Goal: Task Accomplishment & Management: Use online tool/utility

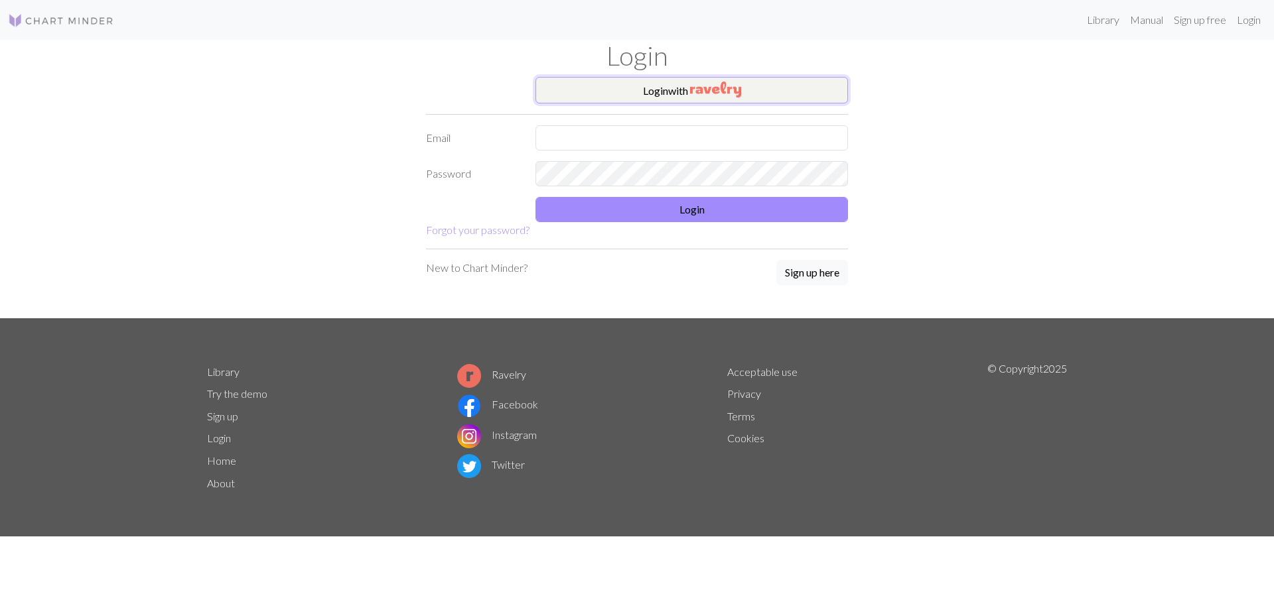
click at [622, 83] on button "Login with" at bounding box center [691, 90] width 312 height 27
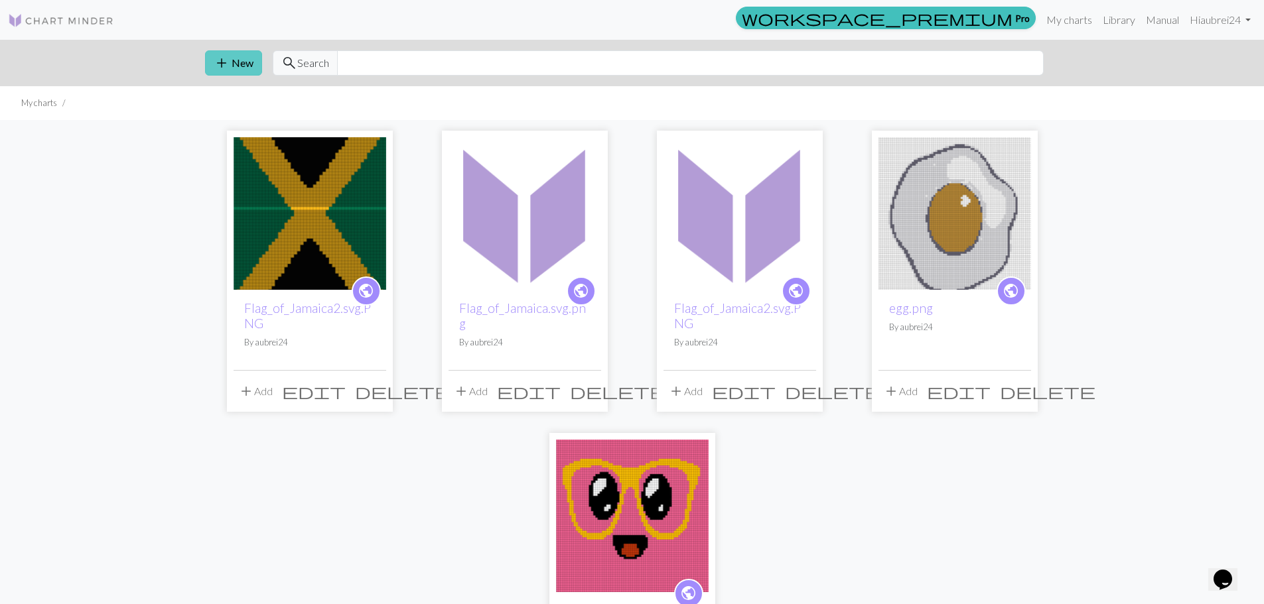
click at [227, 64] on span "add" at bounding box center [222, 63] width 16 height 19
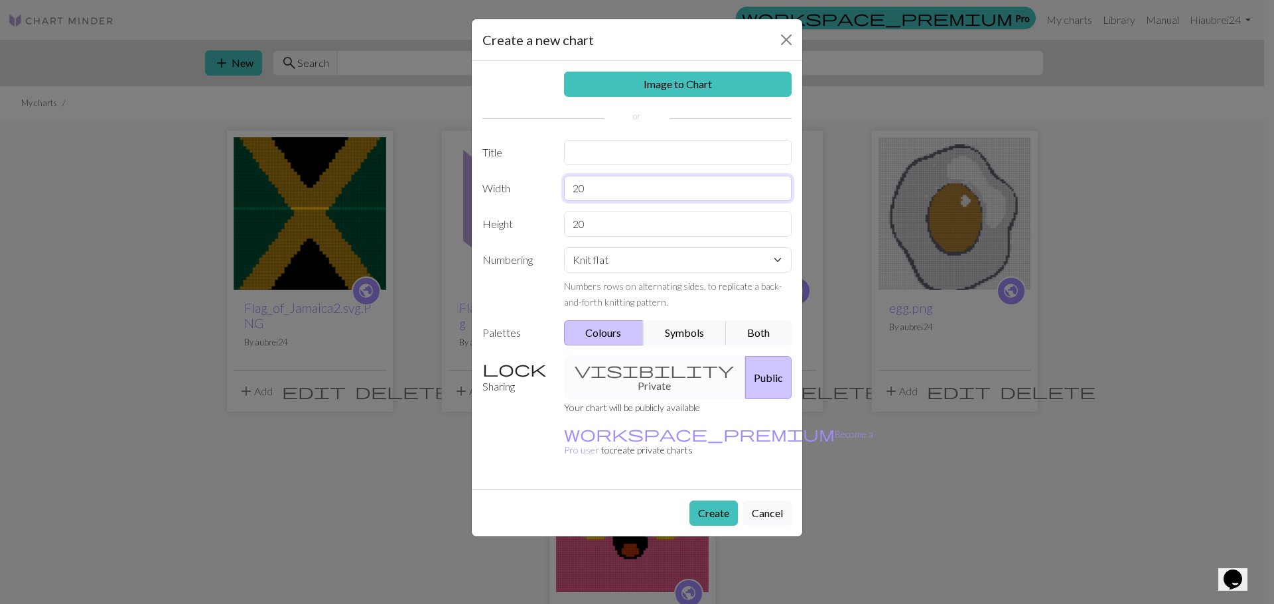
drag, startPoint x: 610, startPoint y: 185, endPoint x: 523, endPoint y: 187, distance: 86.9
click at [525, 187] on div "Width 20" at bounding box center [636, 188] width 325 height 25
type input "48"
drag, startPoint x: 628, startPoint y: 220, endPoint x: 462, endPoint y: 216, distance: 166.6
click at [462, 216] on div "Create a new chart Image to Chart Title Width 48 Height 20 Numbering Knit flat …" at bounding box center [637, 302] width 1274 height 604
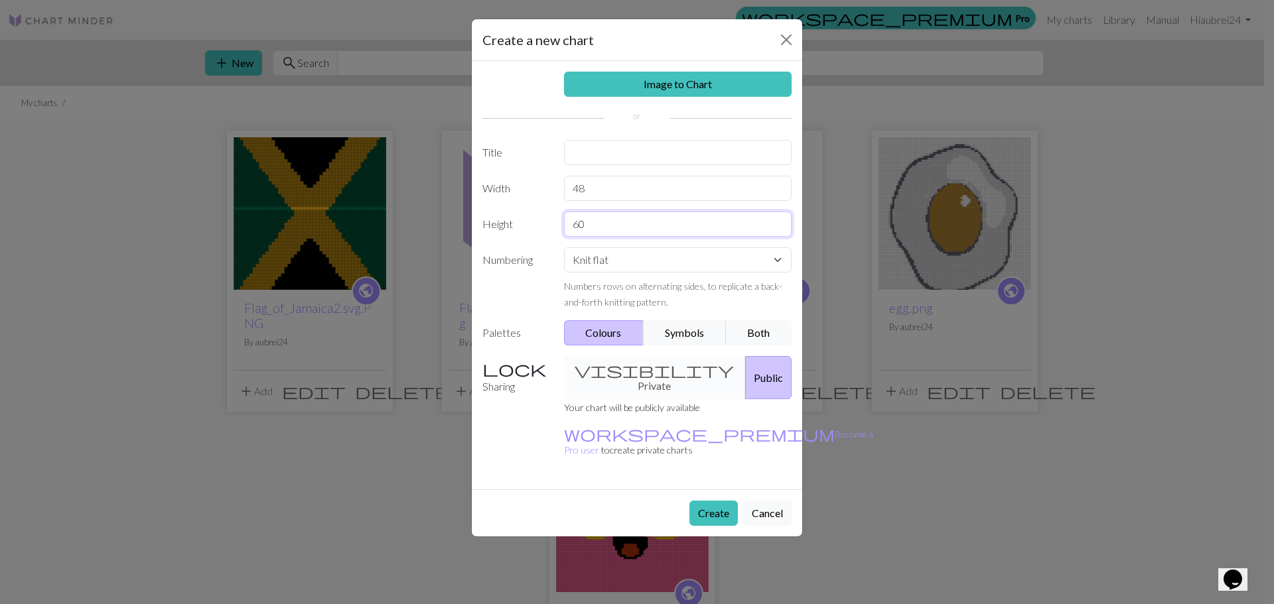
type input "60"
click at [580, 158] on input "text" at bounding box center [678, 152] width 228 height 25
type input "Basic Jam Sweater"
click at [701, 501] on button "Create" at bounding box center [713, 513] width 48 height 25
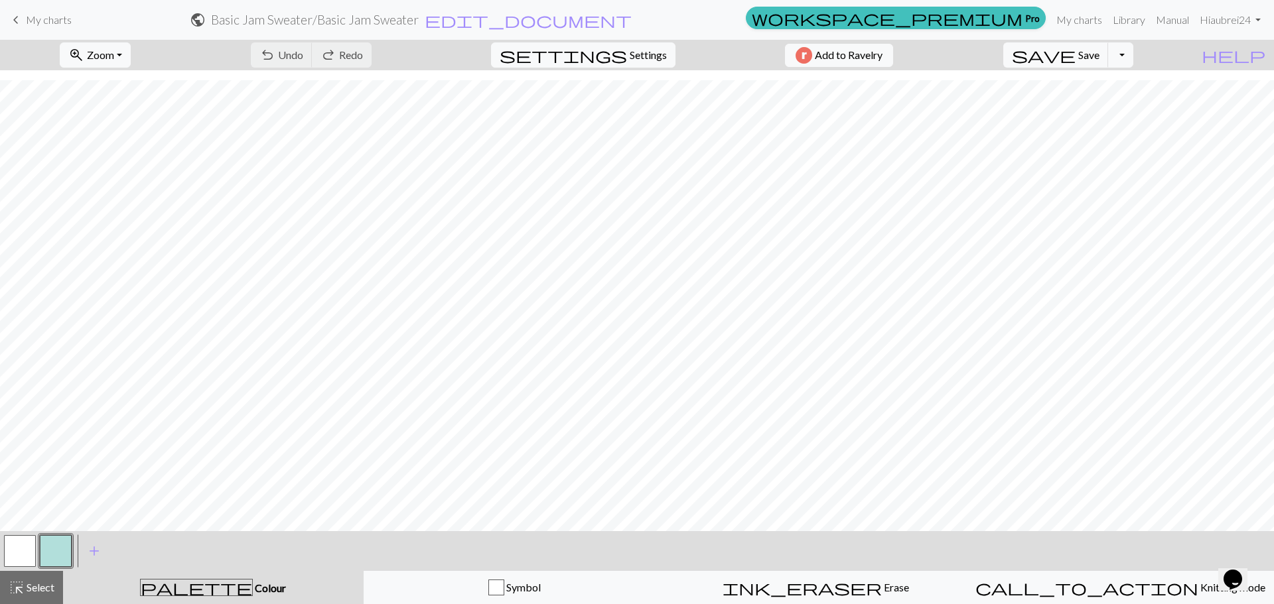
scroll to position [405, 0]
click at [19, 549] on button "button" at bounding box center [20, 551] width 32 height 32
click at [20, 556] on button "button" at bounding box center [20, 551] width 32 height 32
click at [20, 556] on div "Edit colour Name MC Use advanced picker workspace_premium Become a Pro user to …" at bounding box center [637, 302] width 1274 height 604
click at [22, 545] on button "button" at bounding box center [20, 551] width 32 height 32
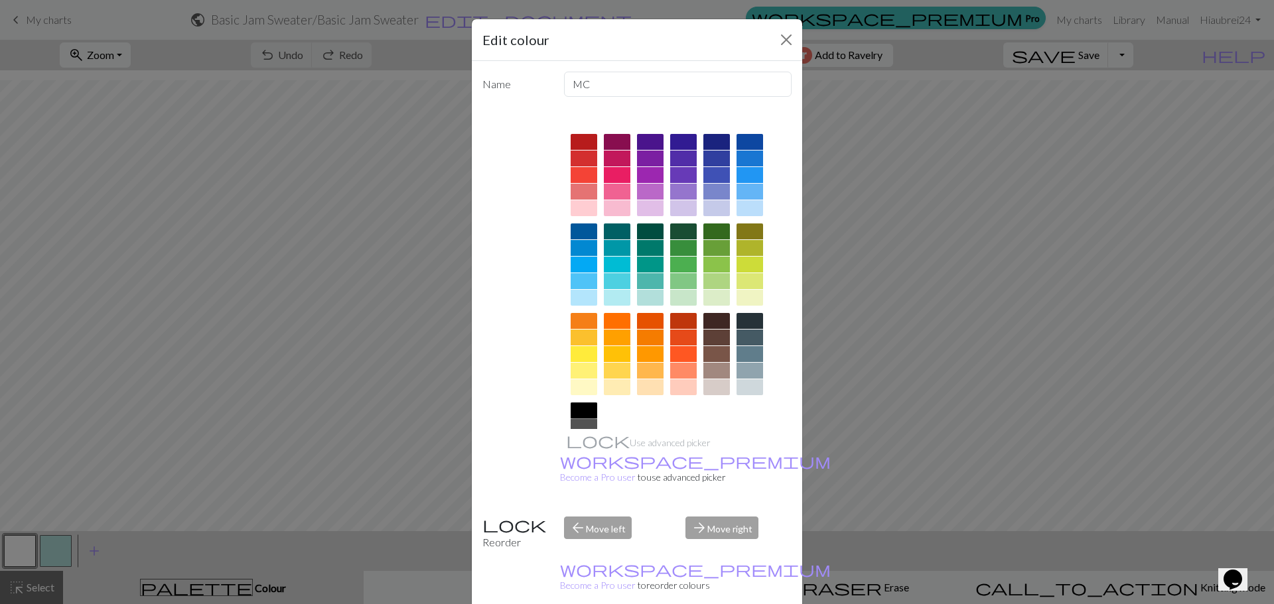
click at [571, 411] on div at bounding box center [584, 411] width 27 height 16
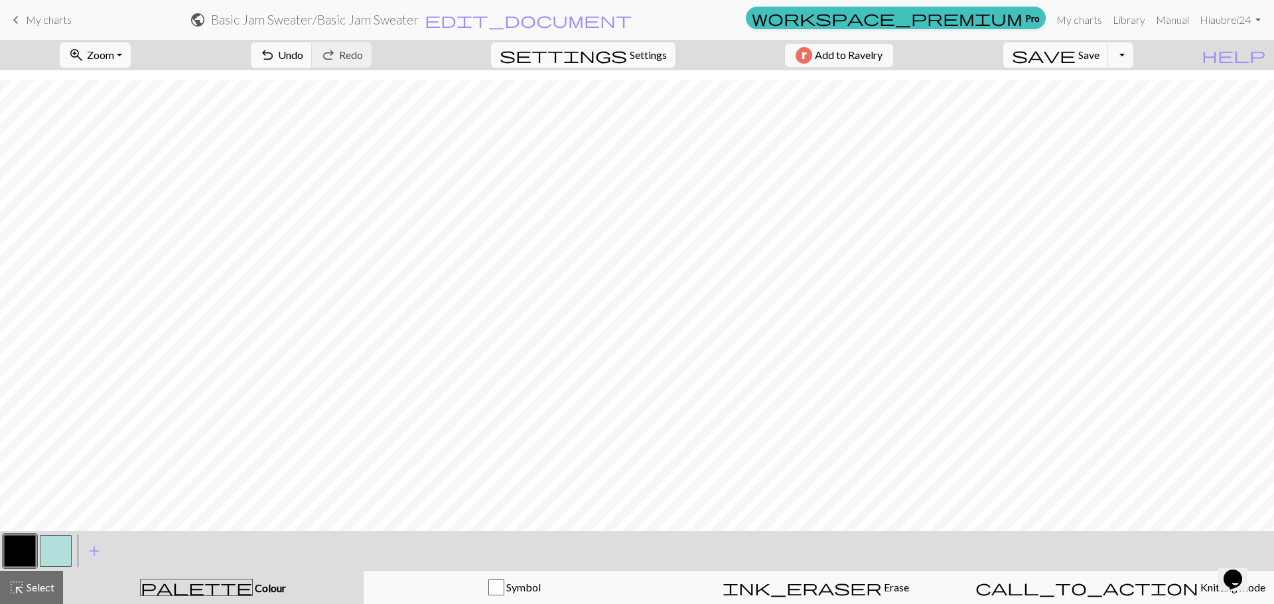
click at [51, 553] on button "button" at bounding box center [56, 551] width 32 height 32
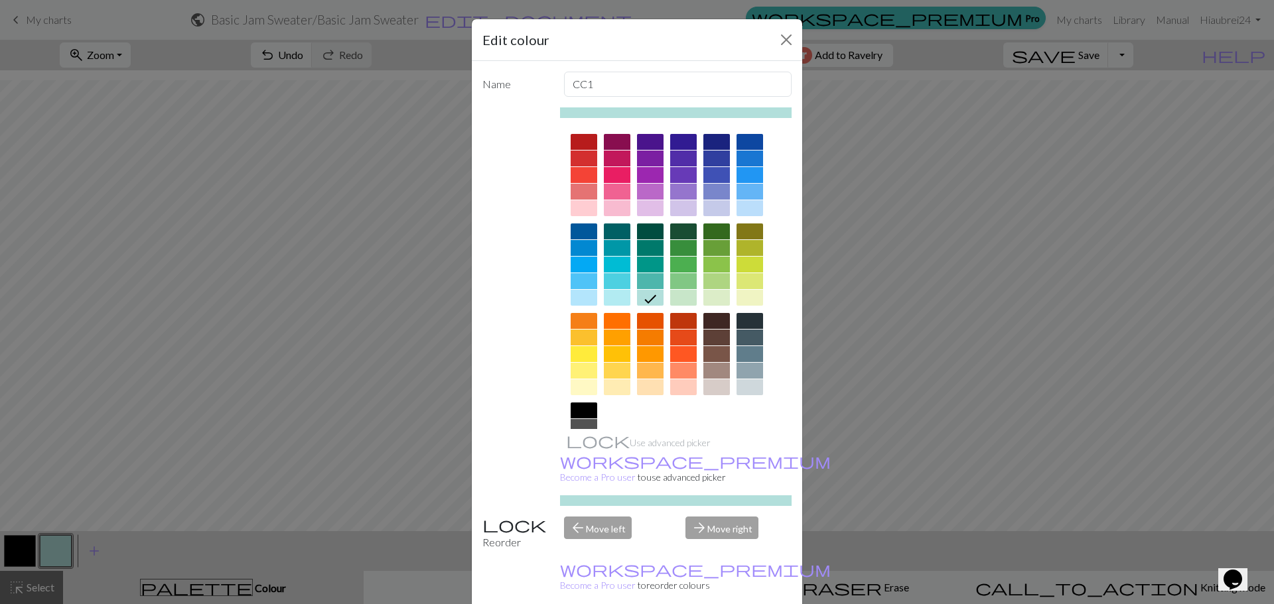
click at [610, 383] on div at bounding box center [617, 387] width 27 height 16
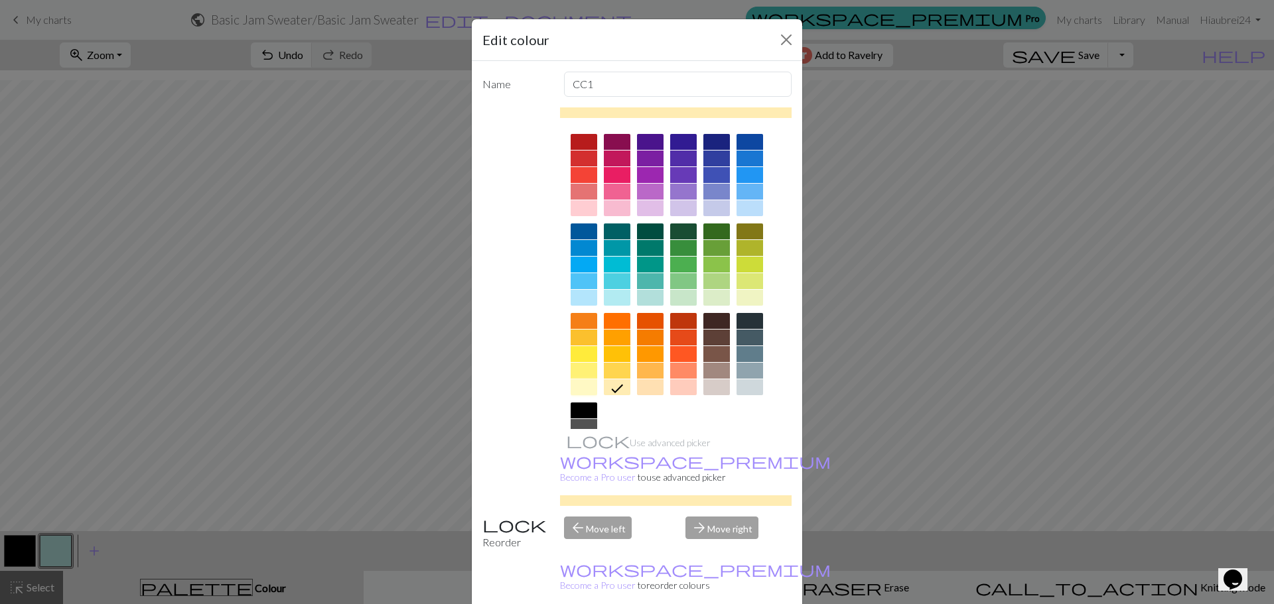
click at [582, 387] on div at bounding box center [584, 387] width 27 height 16
click at [582, 364] on div at bounding box center [584, 371] width 27 height 16
click at [580, 354] on div at bounding box center [584, 354] width 27 height 16
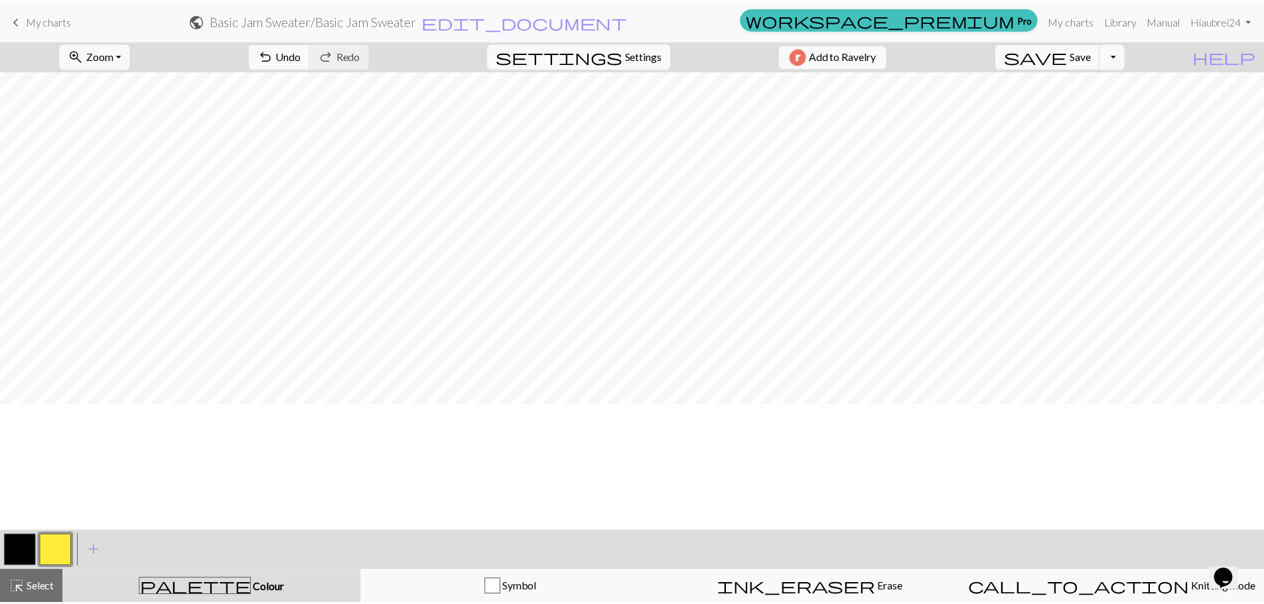
scroll to position [0, 0]
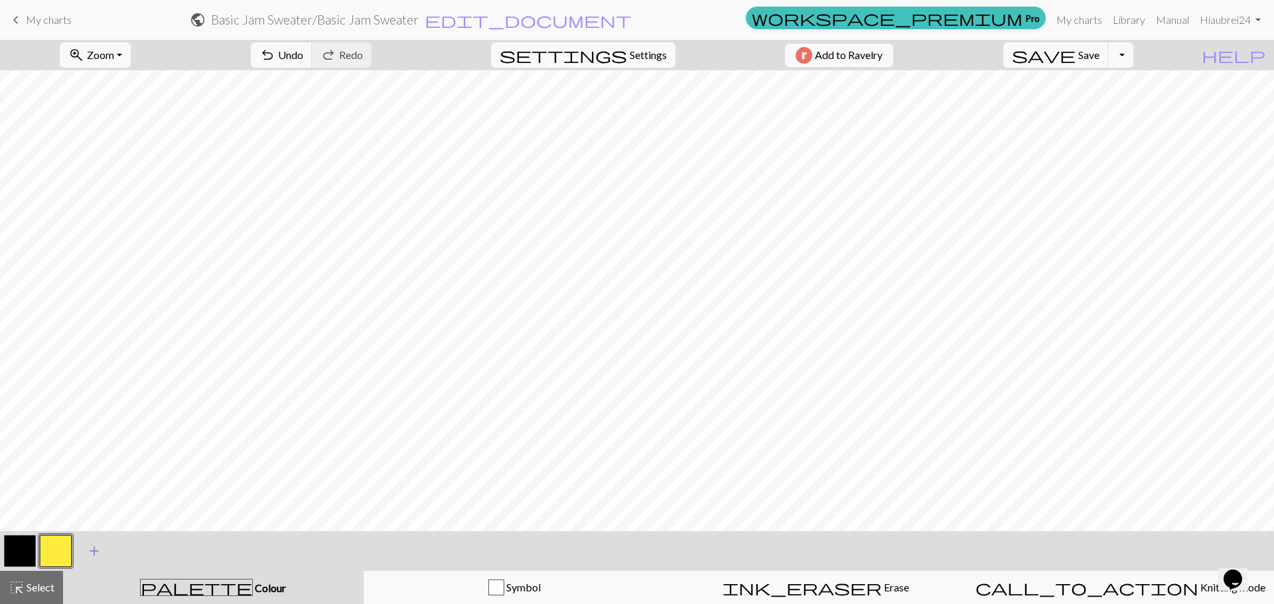
click at [94, 553] on span "add" at bounding box center [94, 551] width 16 height 19
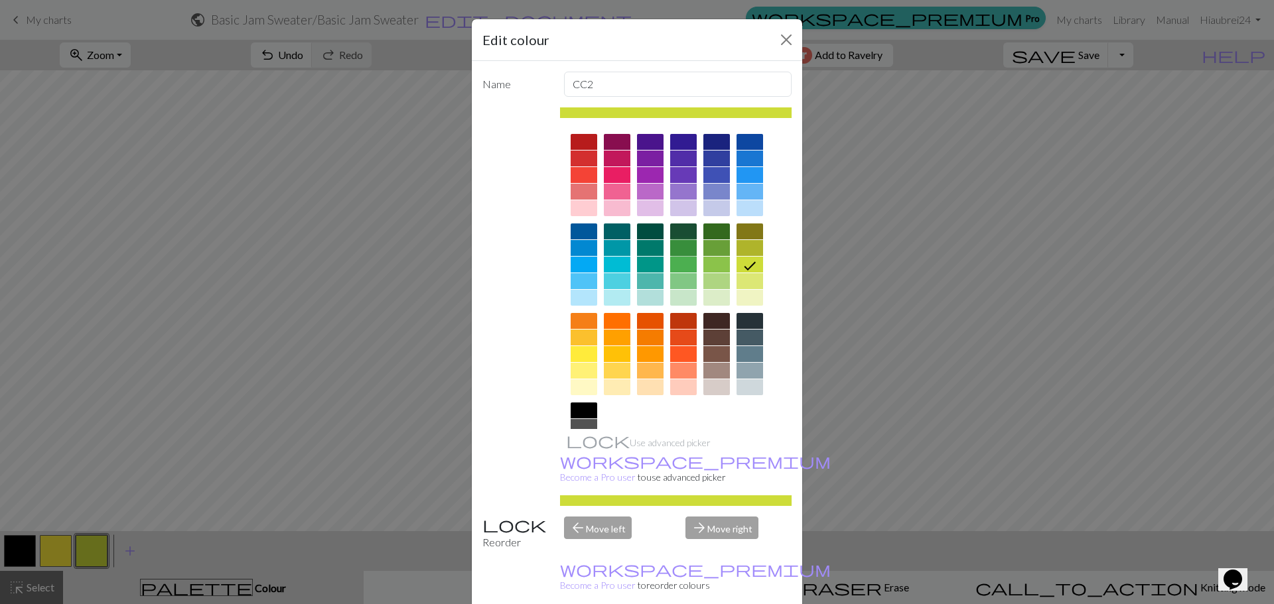
click at [679, 242] on div at bounding box center [683, 248] width 27 height 16
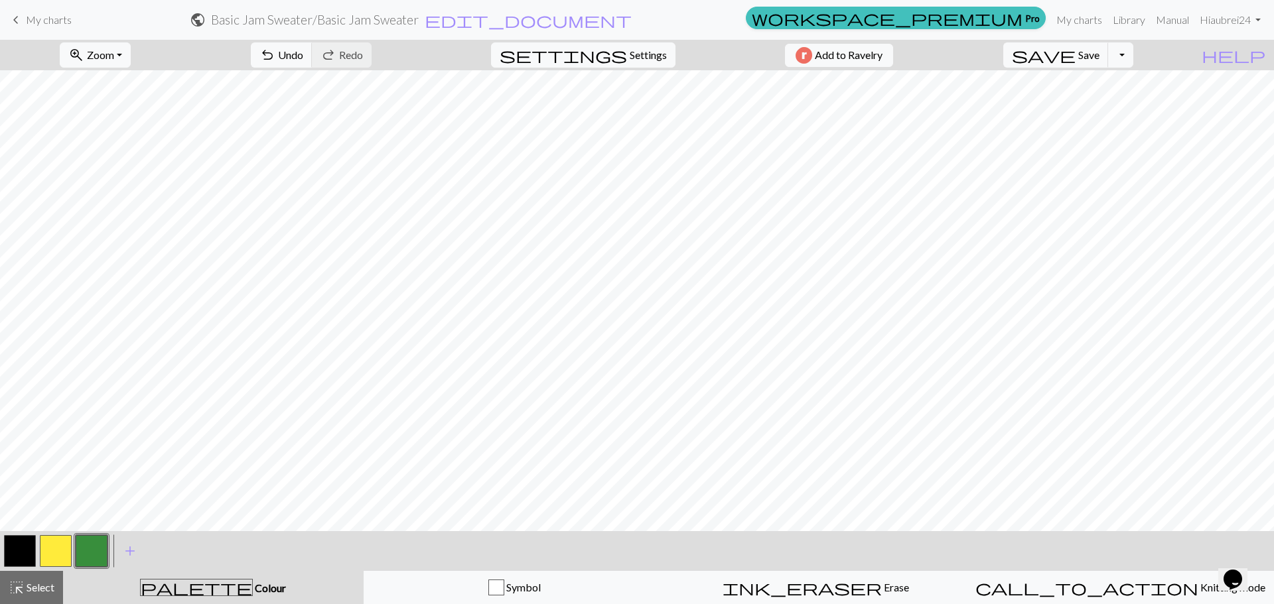
click at [50, 552] on button "button" at bounding box center [56, 551] width 32 height 32
click at [78, 546] on button "button" at bounding box center [92, 551] width 32 height 32
click at [96, 548] on button "button" at bounding box center [92, 551] width 32 height 32
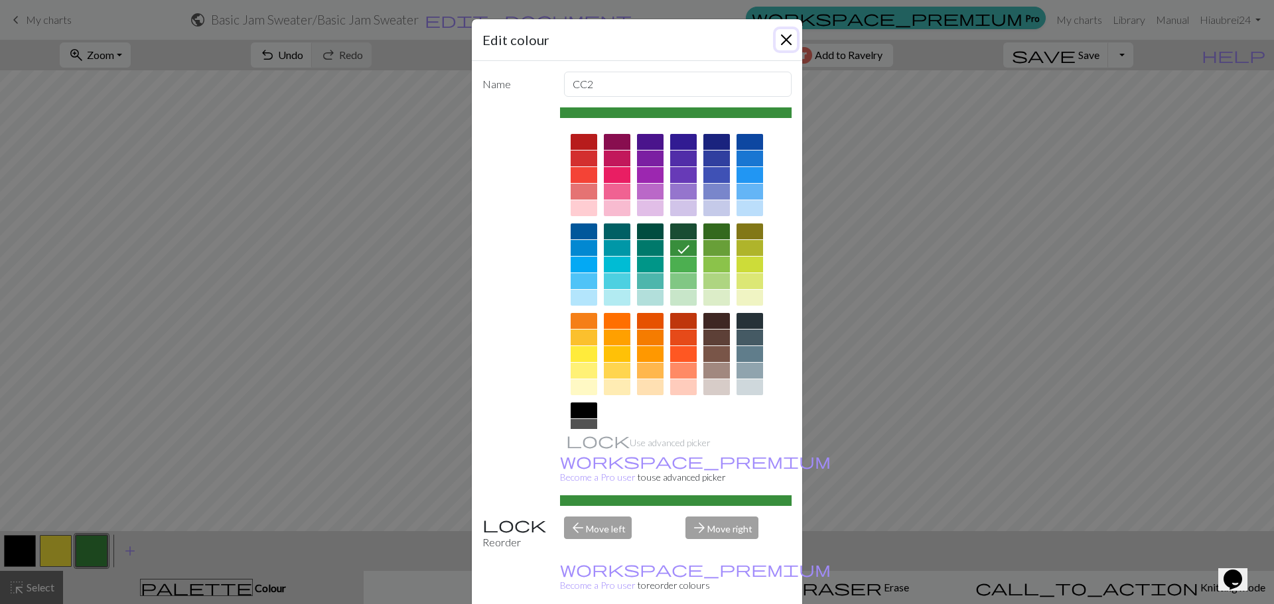
drag, startPoint x: 785, startPoint y: 40, endPoint x: 794, endPoint y: 39, distance: 9.4
click at [785, 40] on button "Close" at bounding box center [785, 39] width 21 height 21
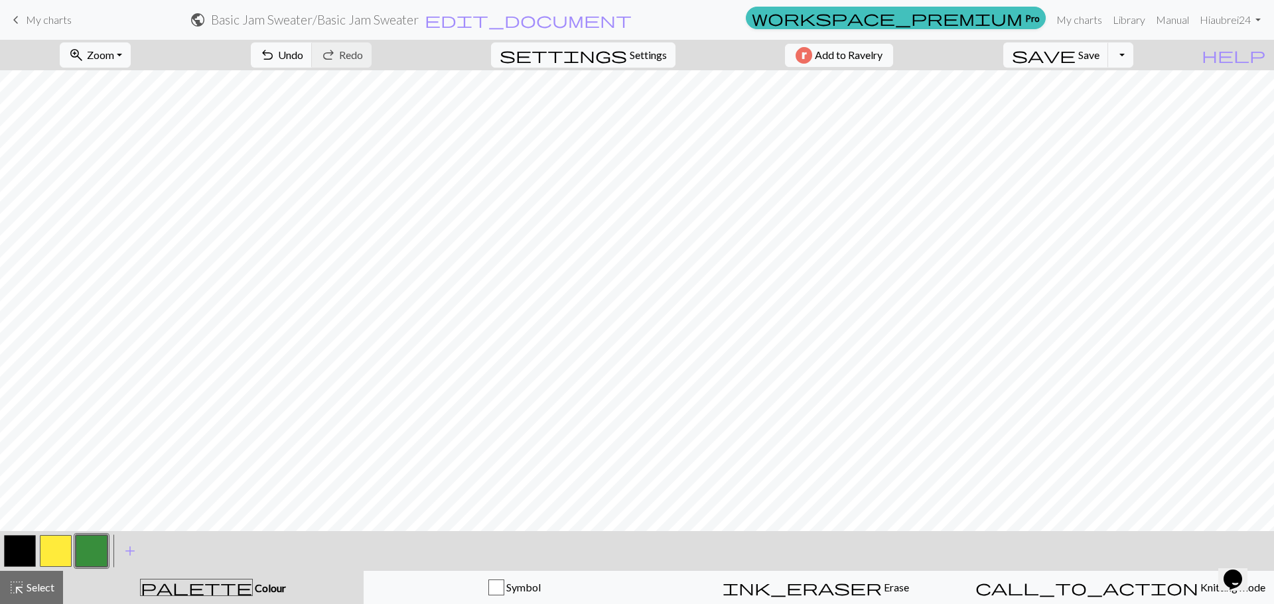
click at [101, 554] on button "button" at bounding box center [92, 551] width 32 height 32
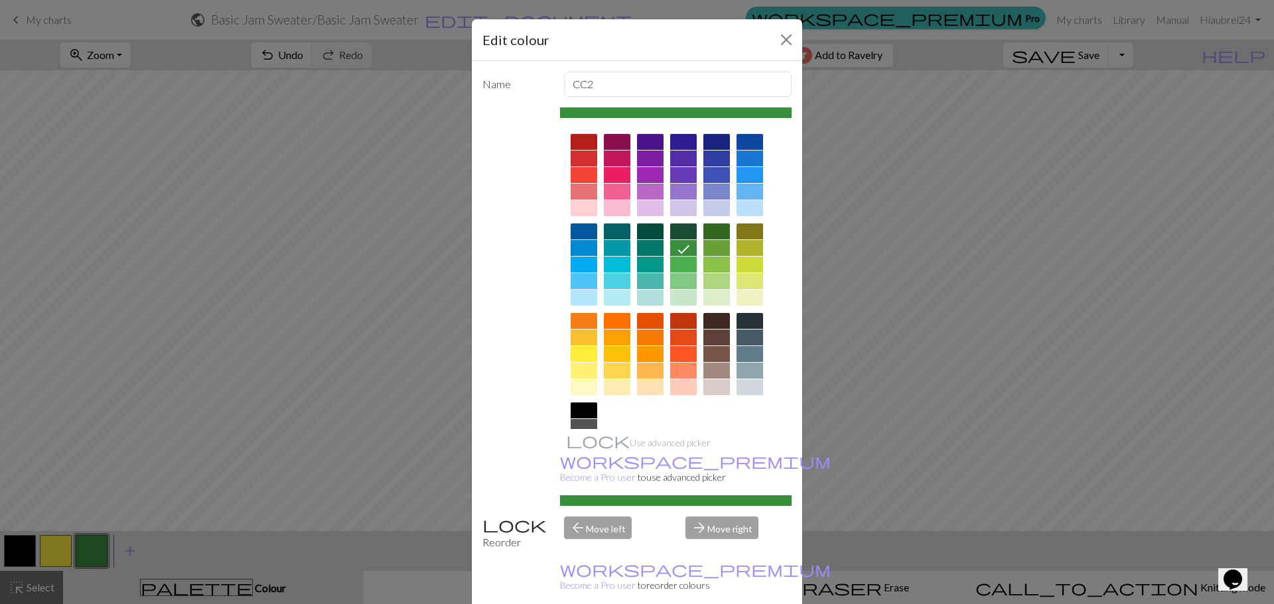
click at [682, 244] on icon at bounding box center [683, 249] width 16 height 16
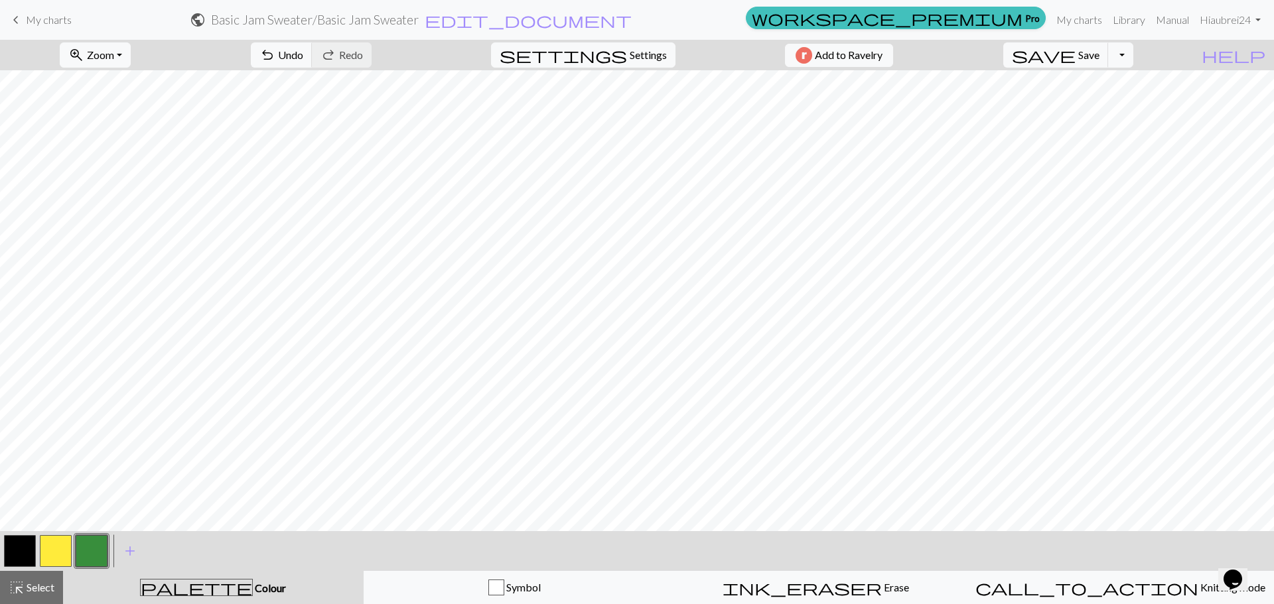
click at [54, 550] on button "button" at bounding box center [56, 551] width 32 height 32
click at [91, 547] on button "button" at bounding box center [92, 551] width 32 height 32
click at [113, 59] on span "Zoom" at bounding box center [100, 54] width 27 height 13
click at [114, 81] on button "Fit all" at bounding box center [112, 84] width 105 height 21
click at [1075, 58] on span "save" at bounding box center [1044, 55] width 64 height 19
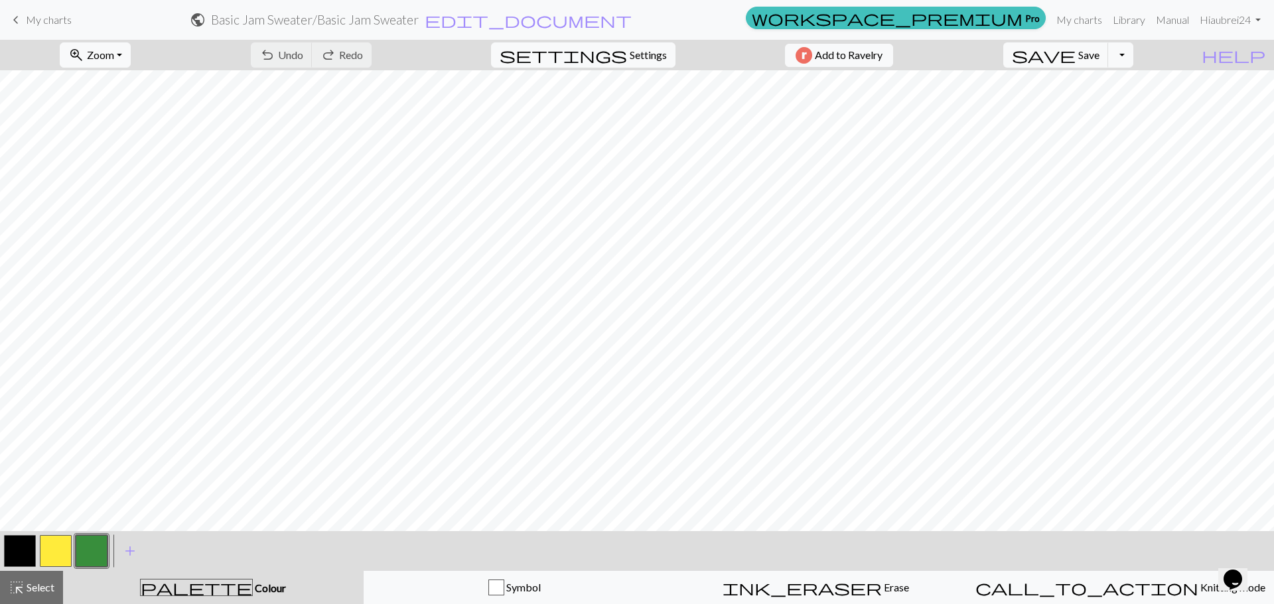
click at [25, 25] on link "keyboard_arrow_left My charts" at bounding box center [40, 20] width 64 height 23
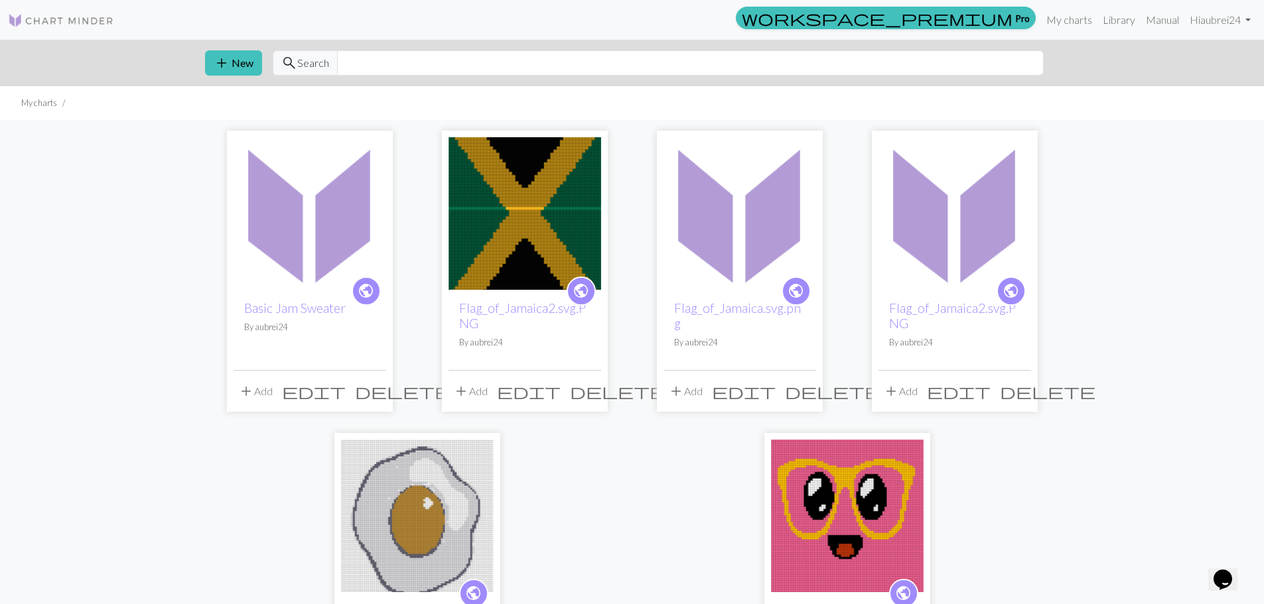
click at [65, 18] on img at bounding box center [61, 21] width 106 height 16
click at [1123, 9] on link "Library" at bounding box center [1118, 20] width 43 height 27
click at [1118, 21] on link "Library" at bounding box center [1118, 20] width 43 height 27
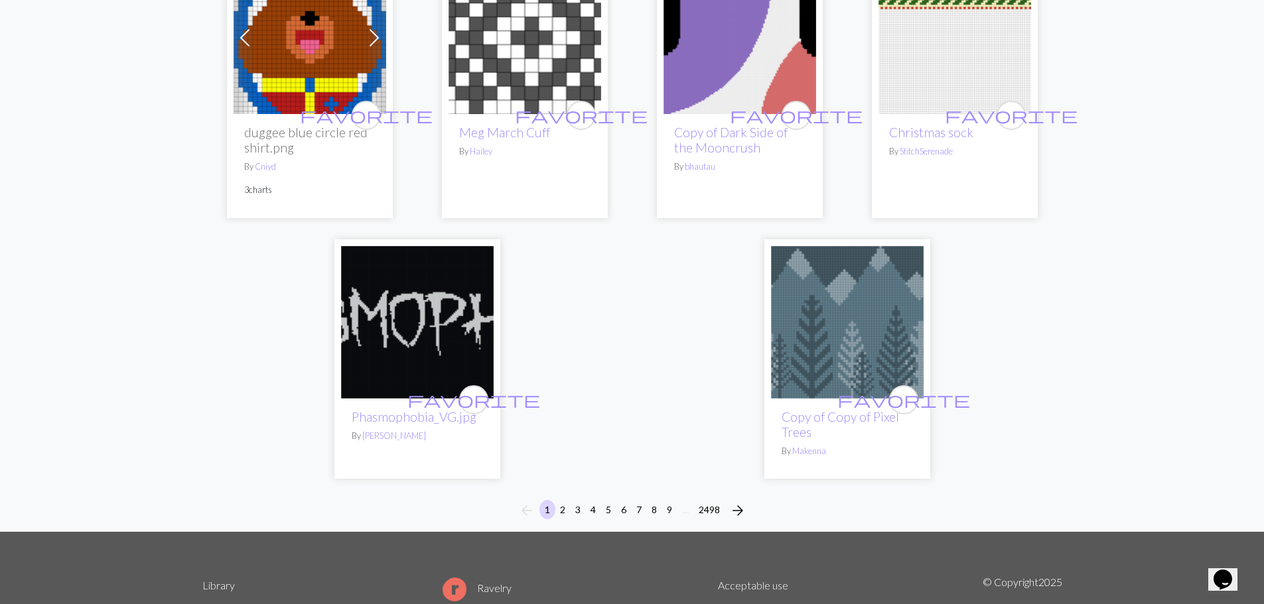
scroll to position [3251, 0]
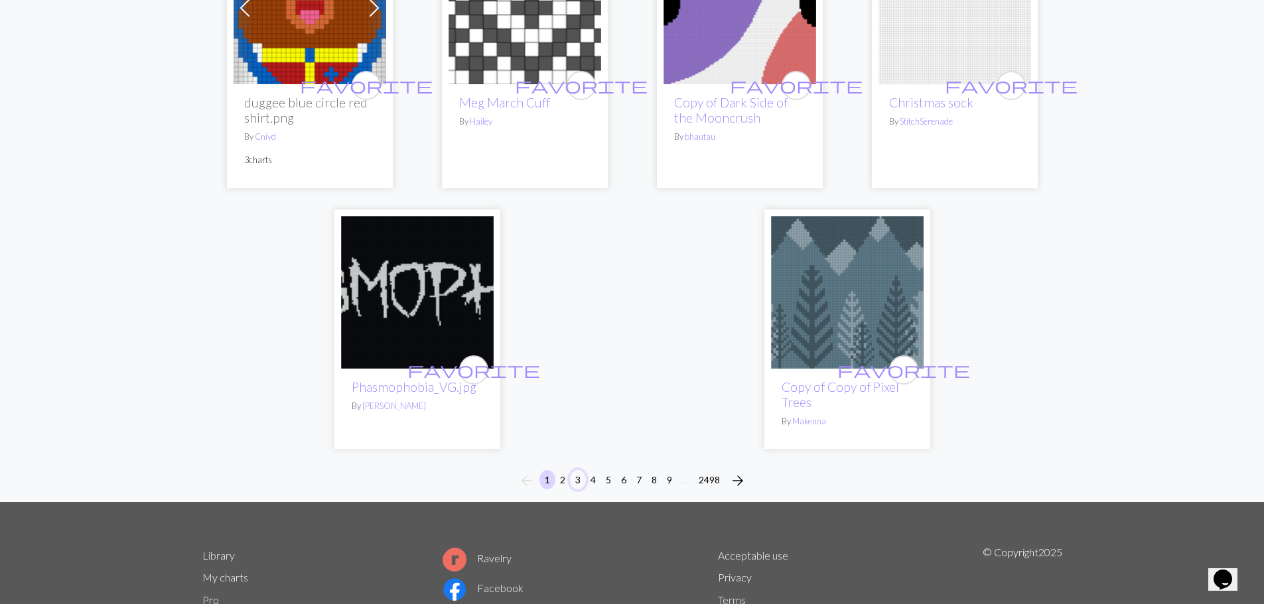
click at [570, 490] on button "3" at bounding box center [578, 479] width 16 height 19
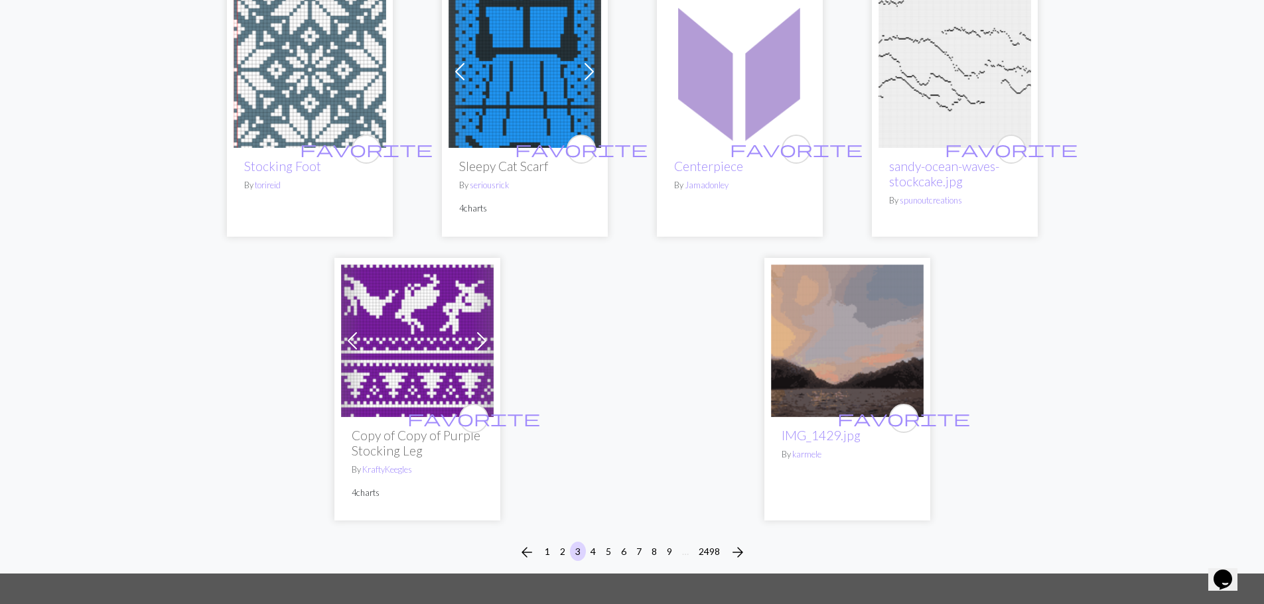
scroll to position [3317, 0]
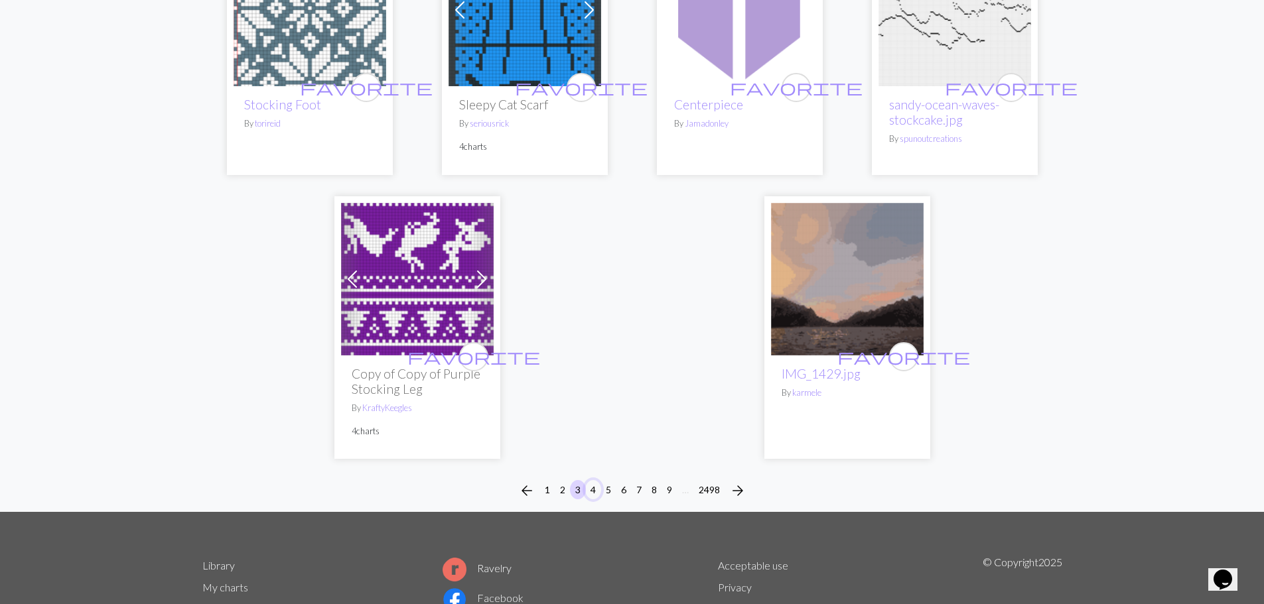
click at [594, 480] on button "4" at bounding box center [593, 489] width 16 height 19
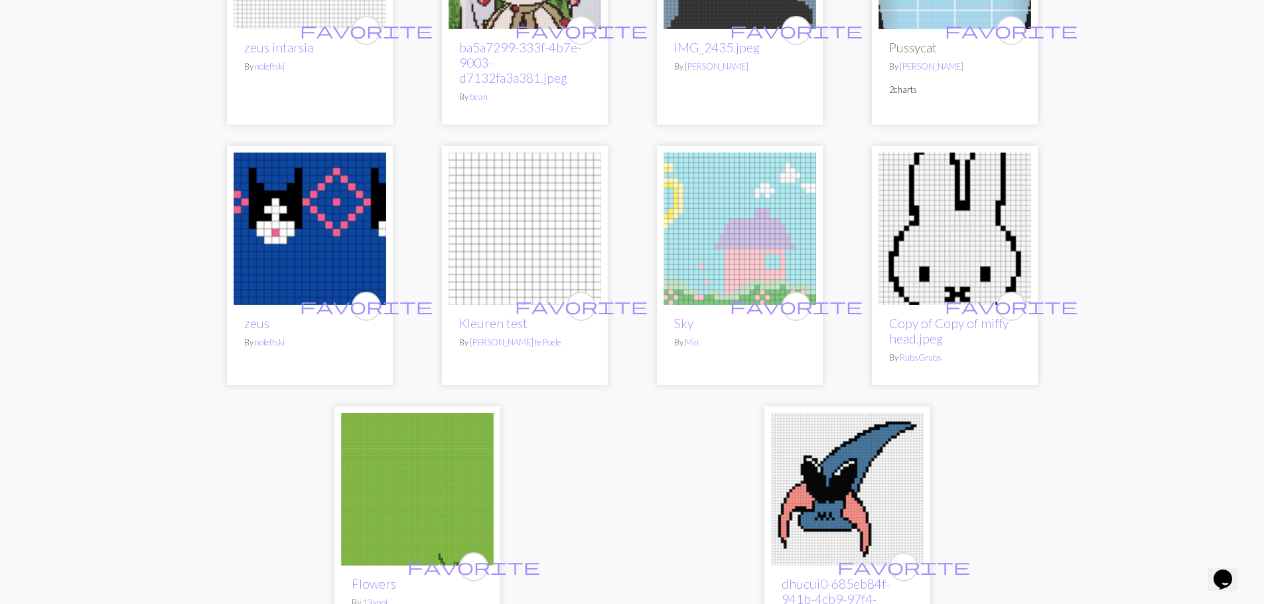
scroll to position [3383, 0]
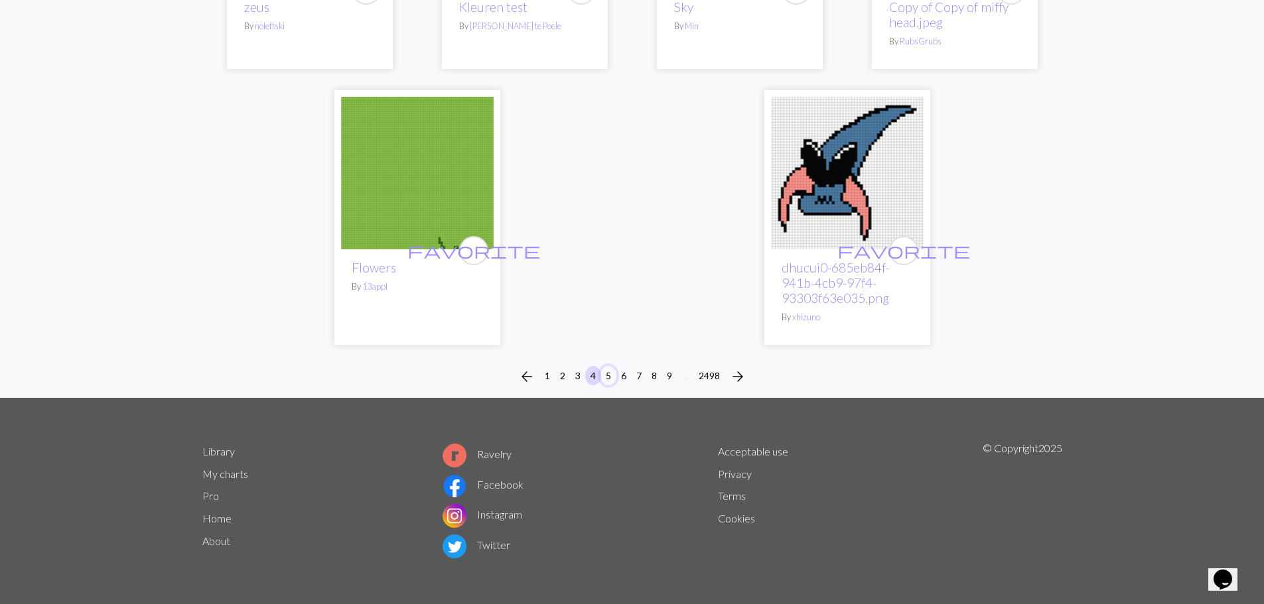
click at [607, 379] on button "5" at bounding box center [608, 375] width 16 height 19
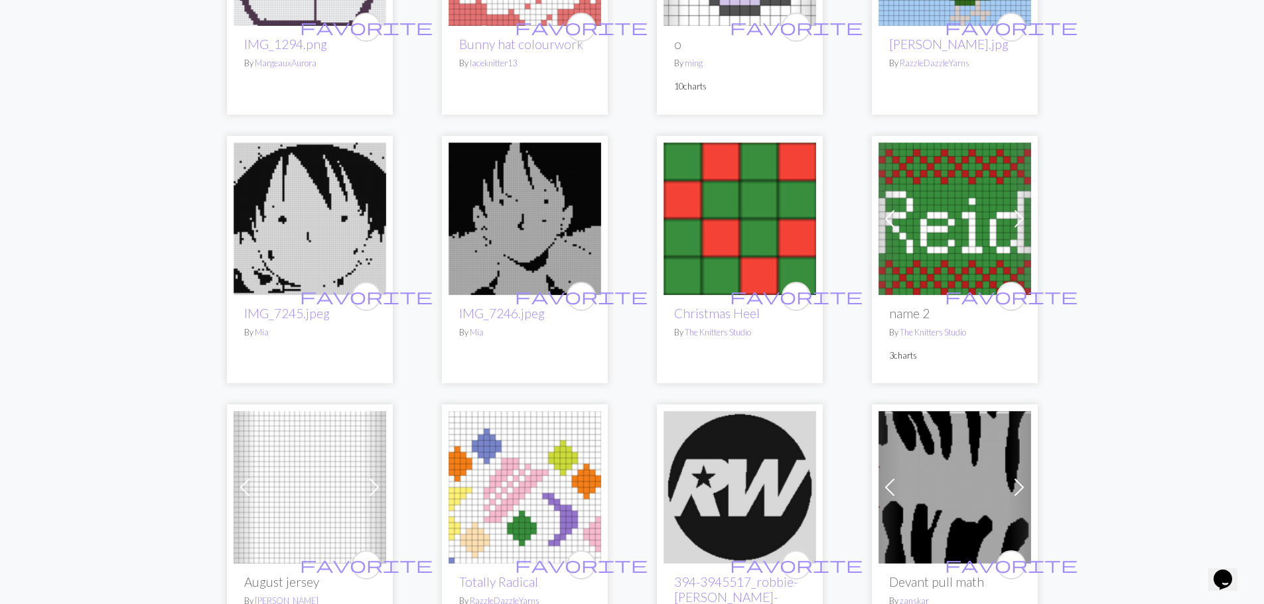
scroll to position [1459, 0]
